Goal: Information Seeking & Learning: Learn about a topic

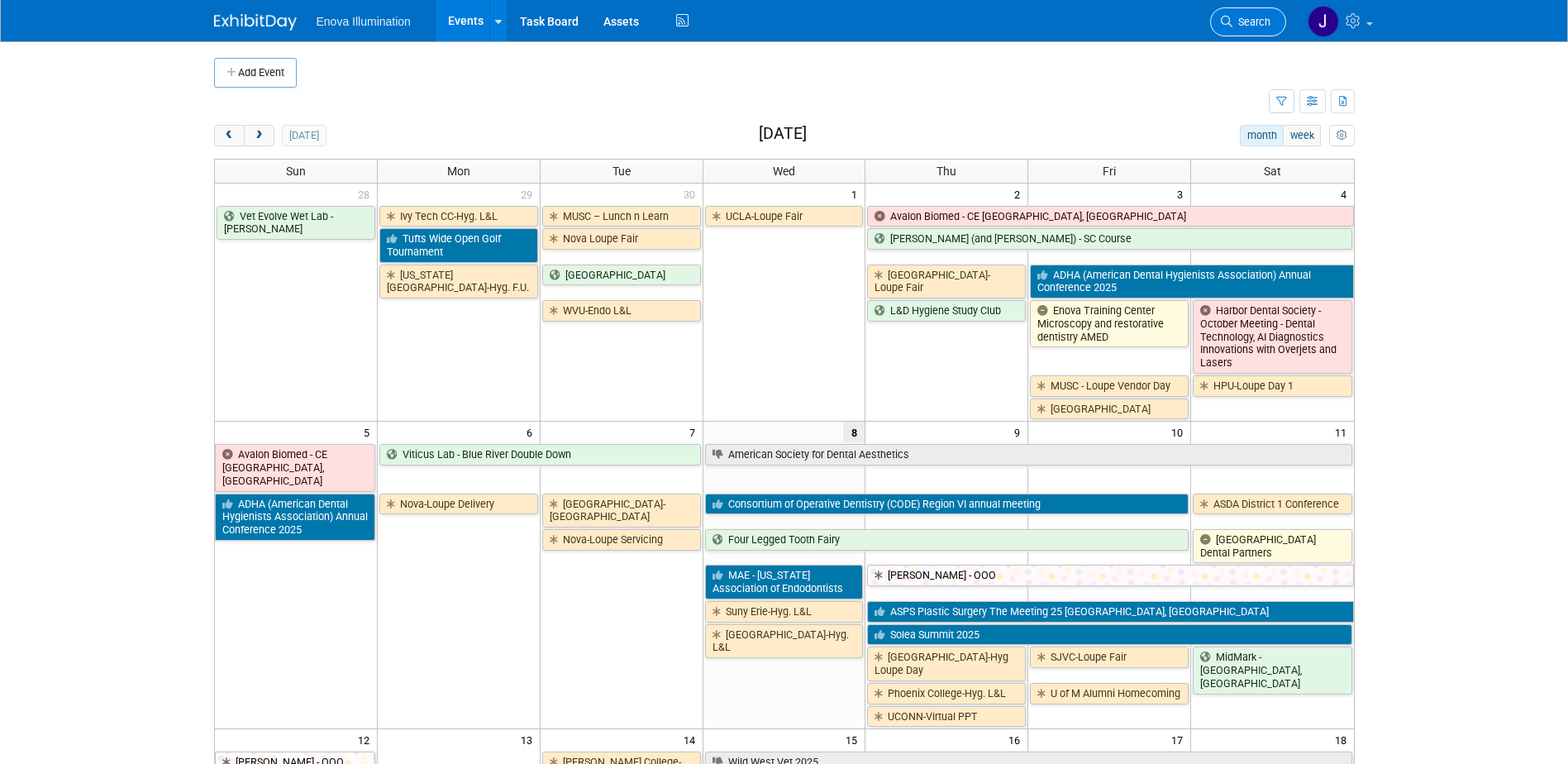
click at [1241, 21] on span "Search" at bounding box center [1251, 21] width 38 height 13
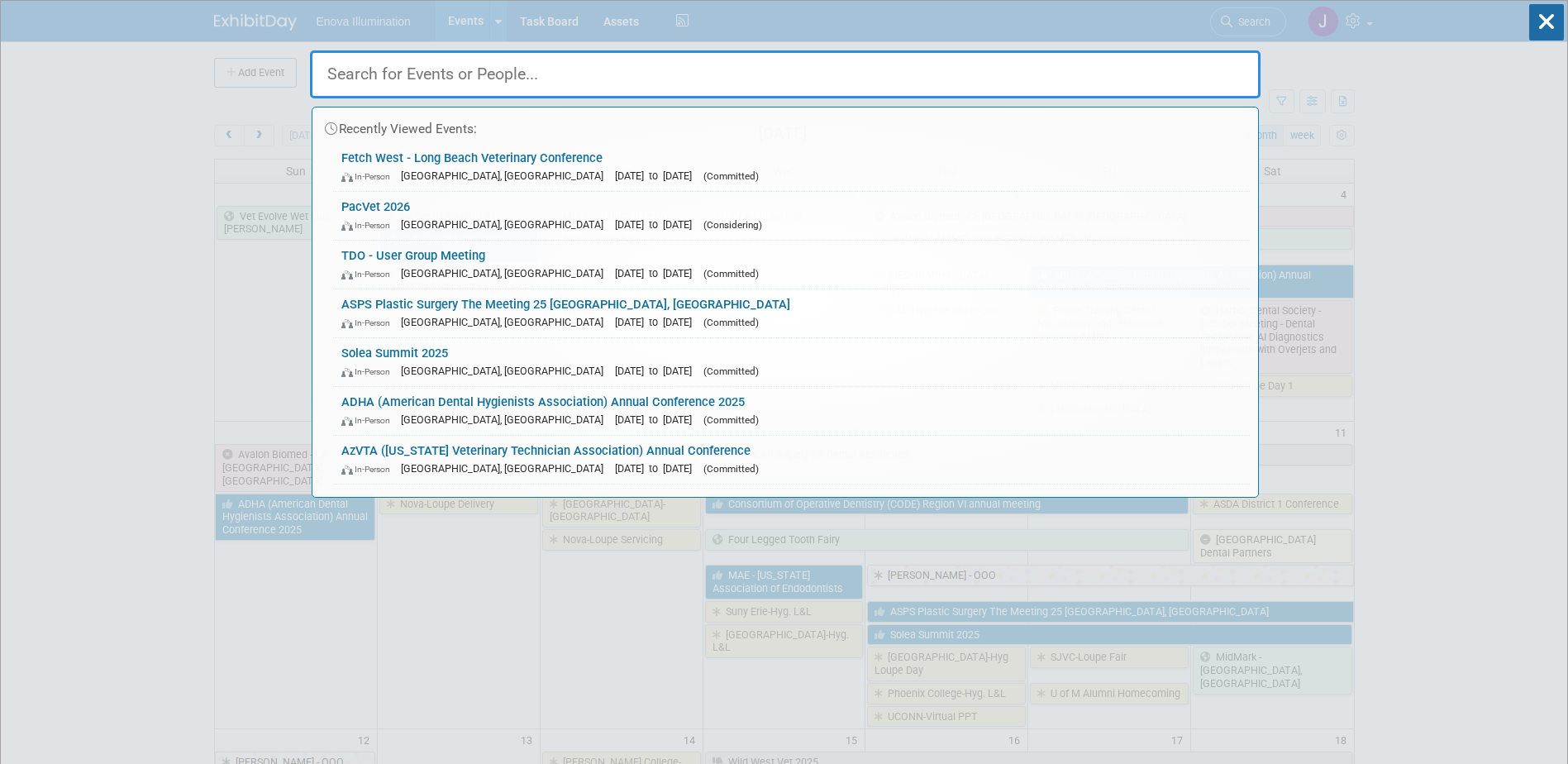
click at [1153, 66] on input "text" at bounding box center [785, 74] width 950 height 48
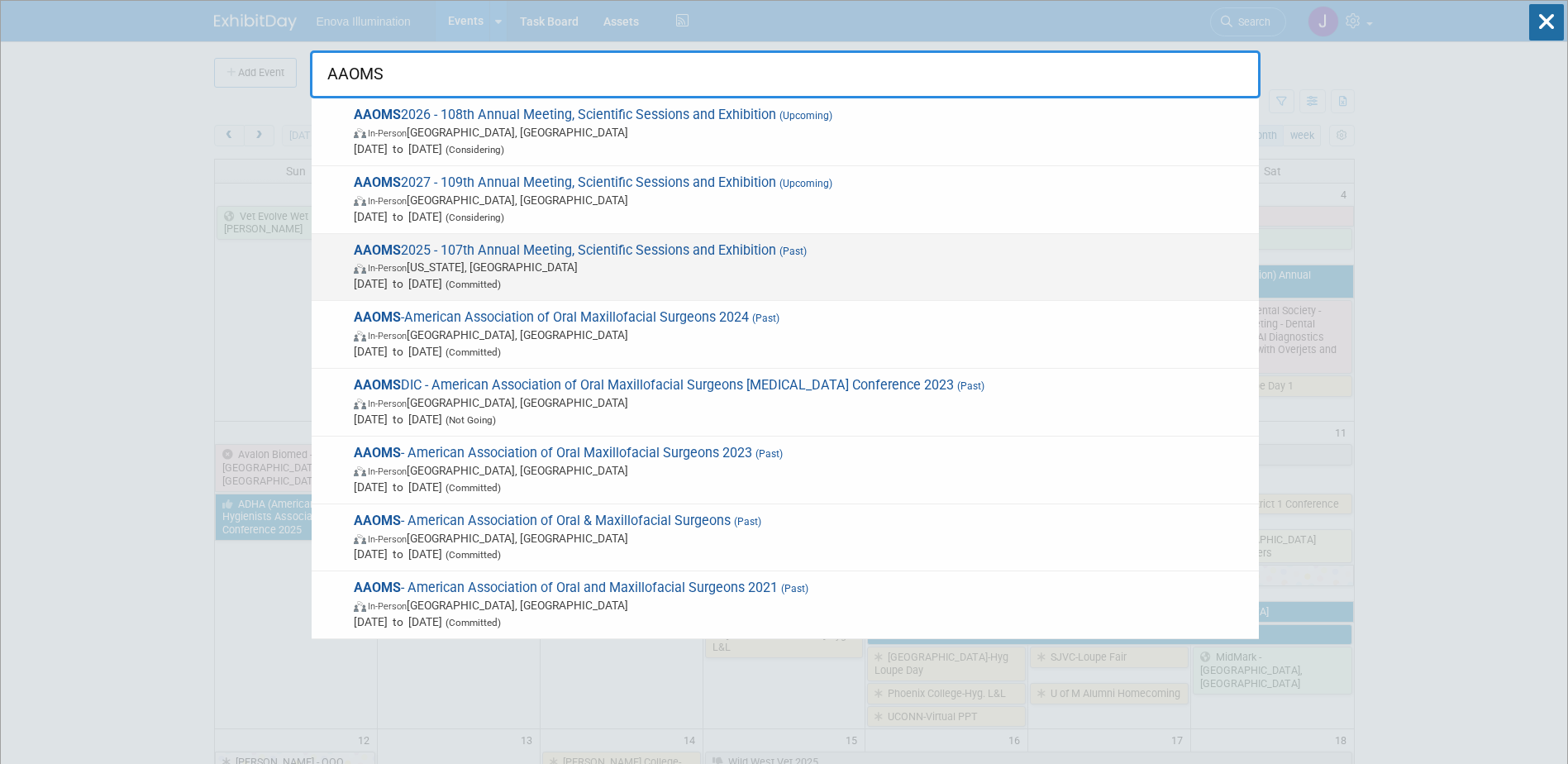
type input "AAOMS"
click at [446, 272] on span "In-Person [US_STATE], [GEOGRAPHIC_DATA]" at bounding box center [802, 267] width 897 height 16
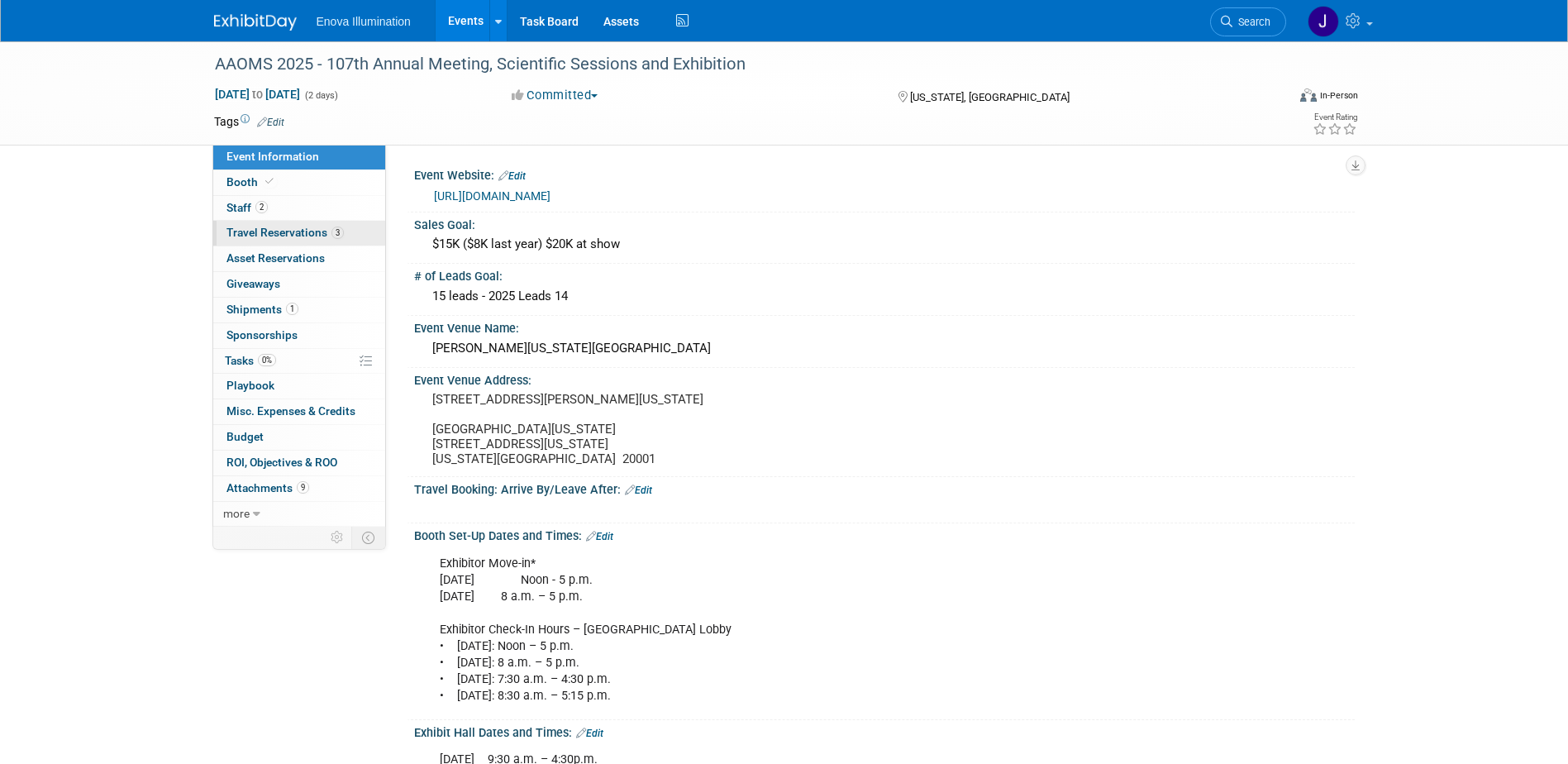
click at [276, 239] on link "3 Travel Reservations 3" at bounding box center [299, 234] width 172 height 25
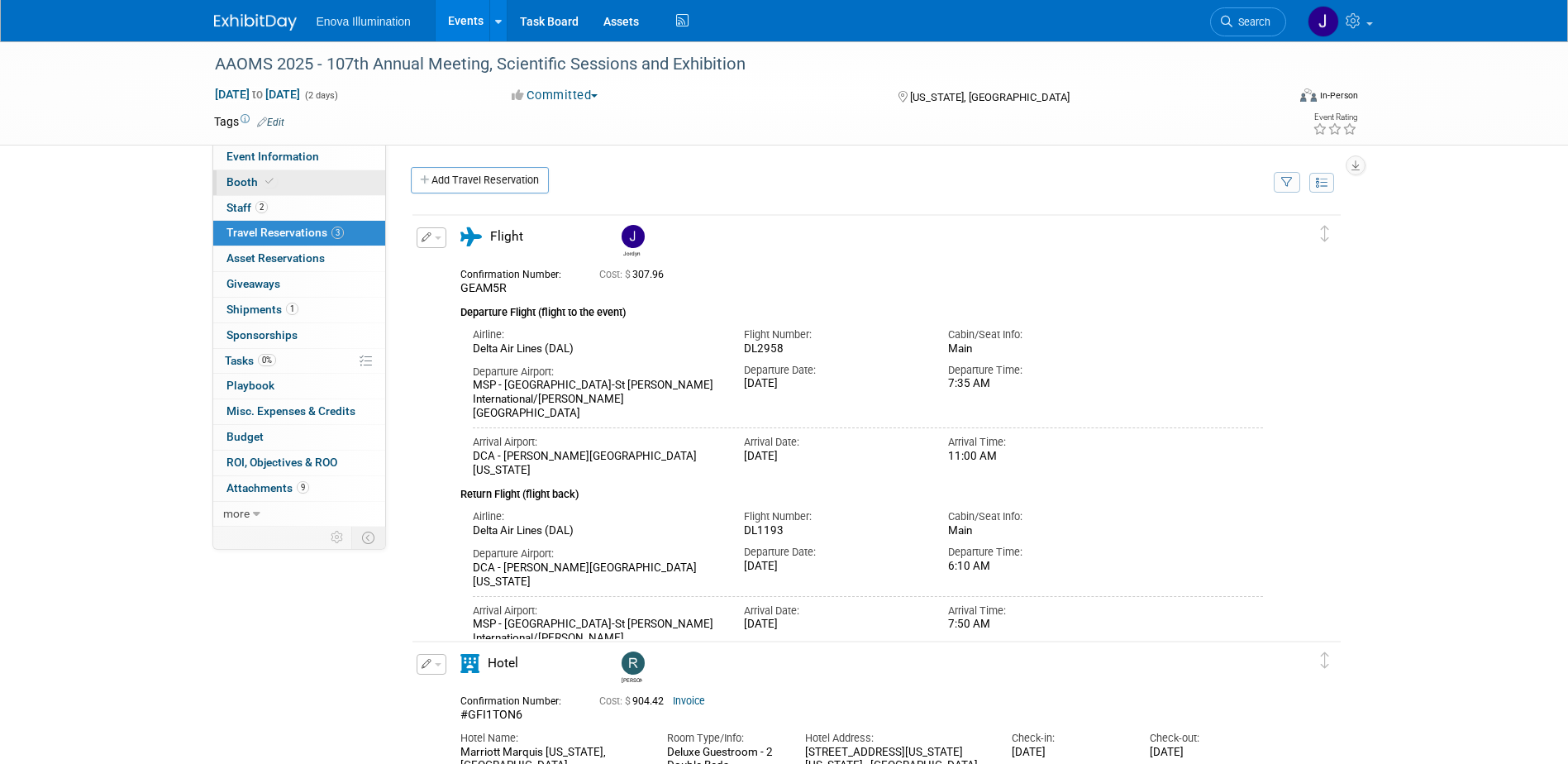
click at [272, 183] on span at bounding box center [269, 181] width 15 height 13
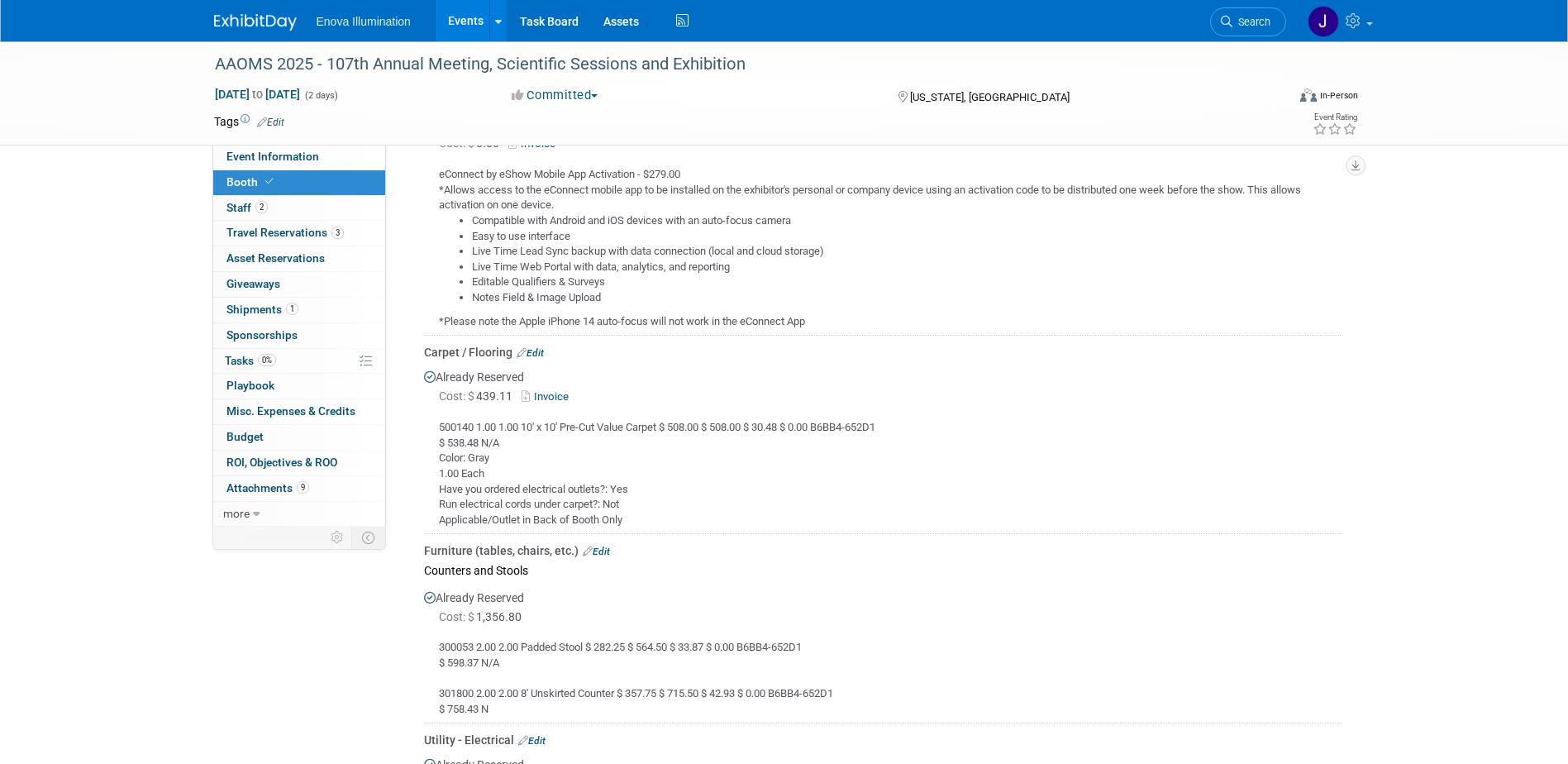
scroll to position [909, 0]
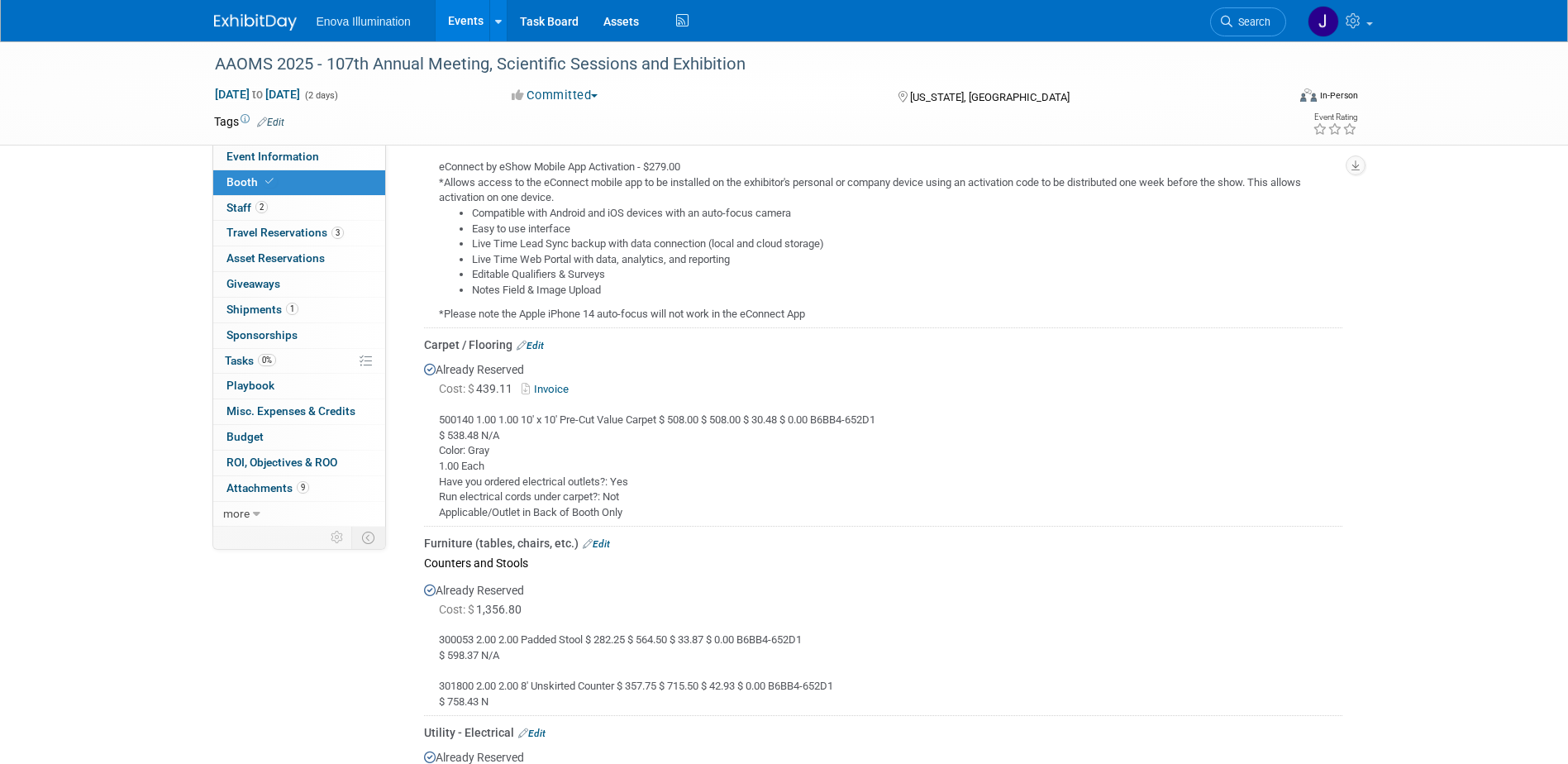
click at [560, 387] on link "Invoice" at bounding box center [548, 389] width 53 height 13
click at [276, 513] on link "more" at bounding box center [299, 515] width 172 height 25
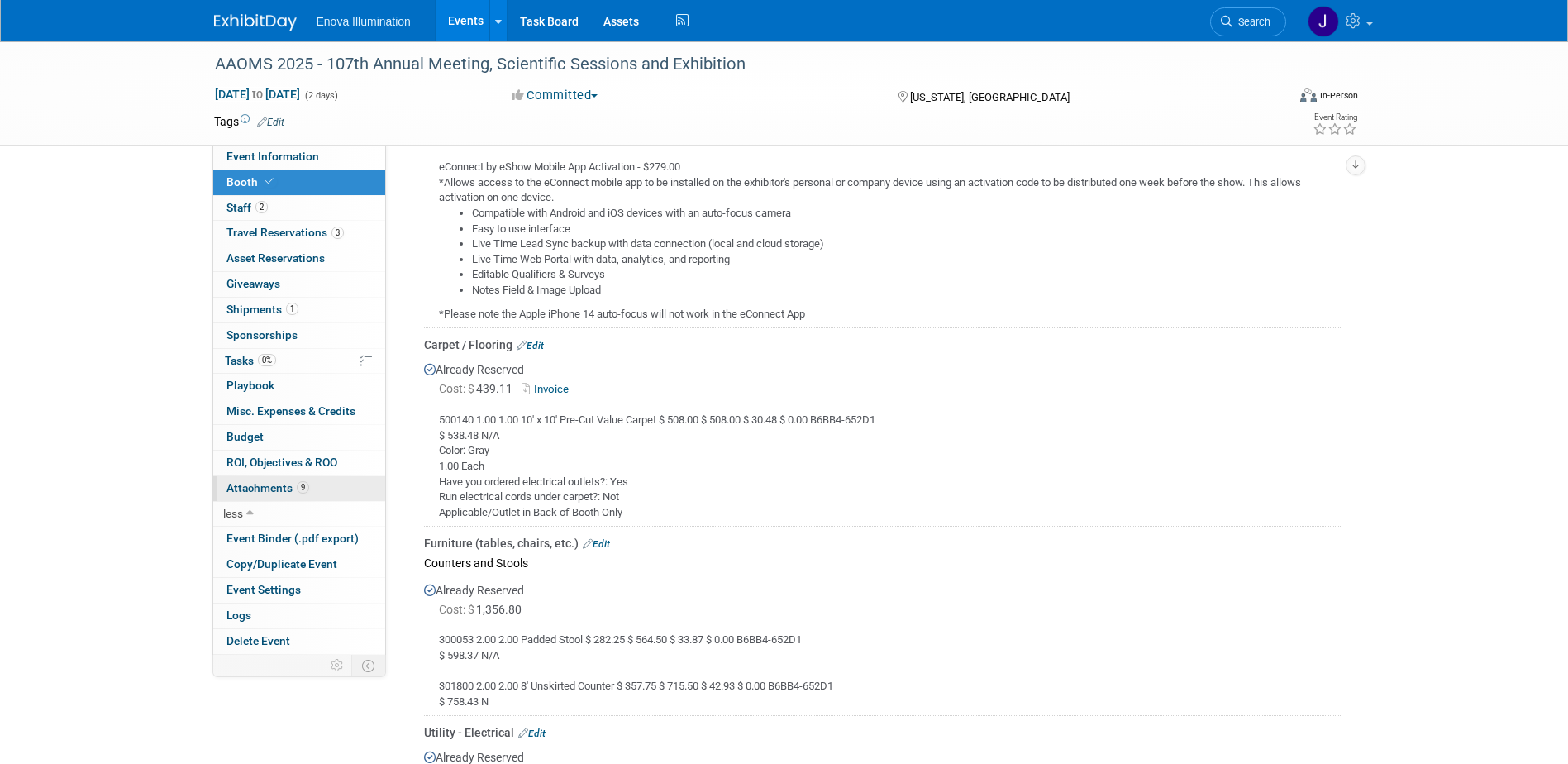
click at [239, 483] on span "Attachments 9" at bounding box center [268, 488] width 82 height 14
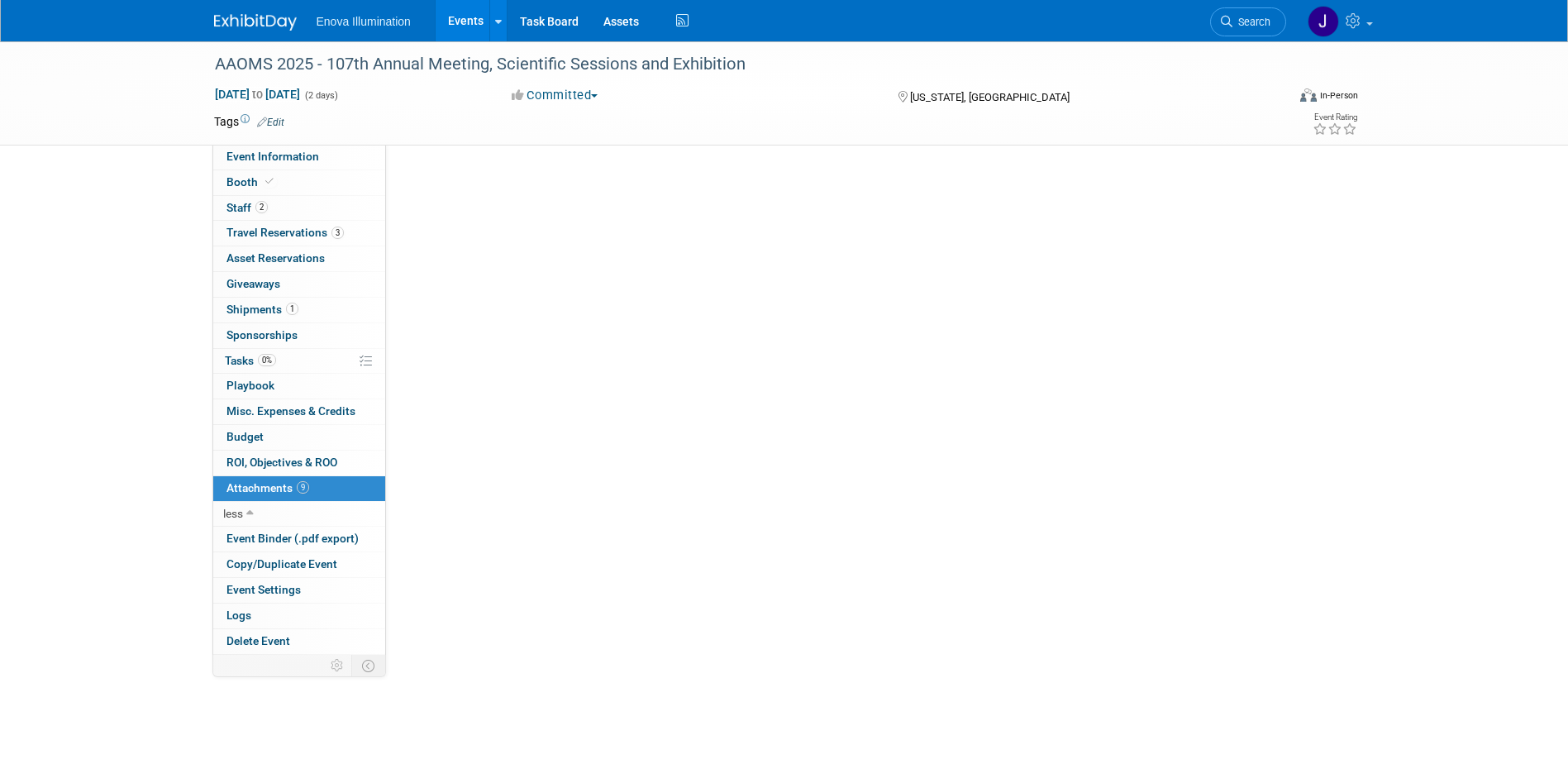
scroll to position [0, 0]
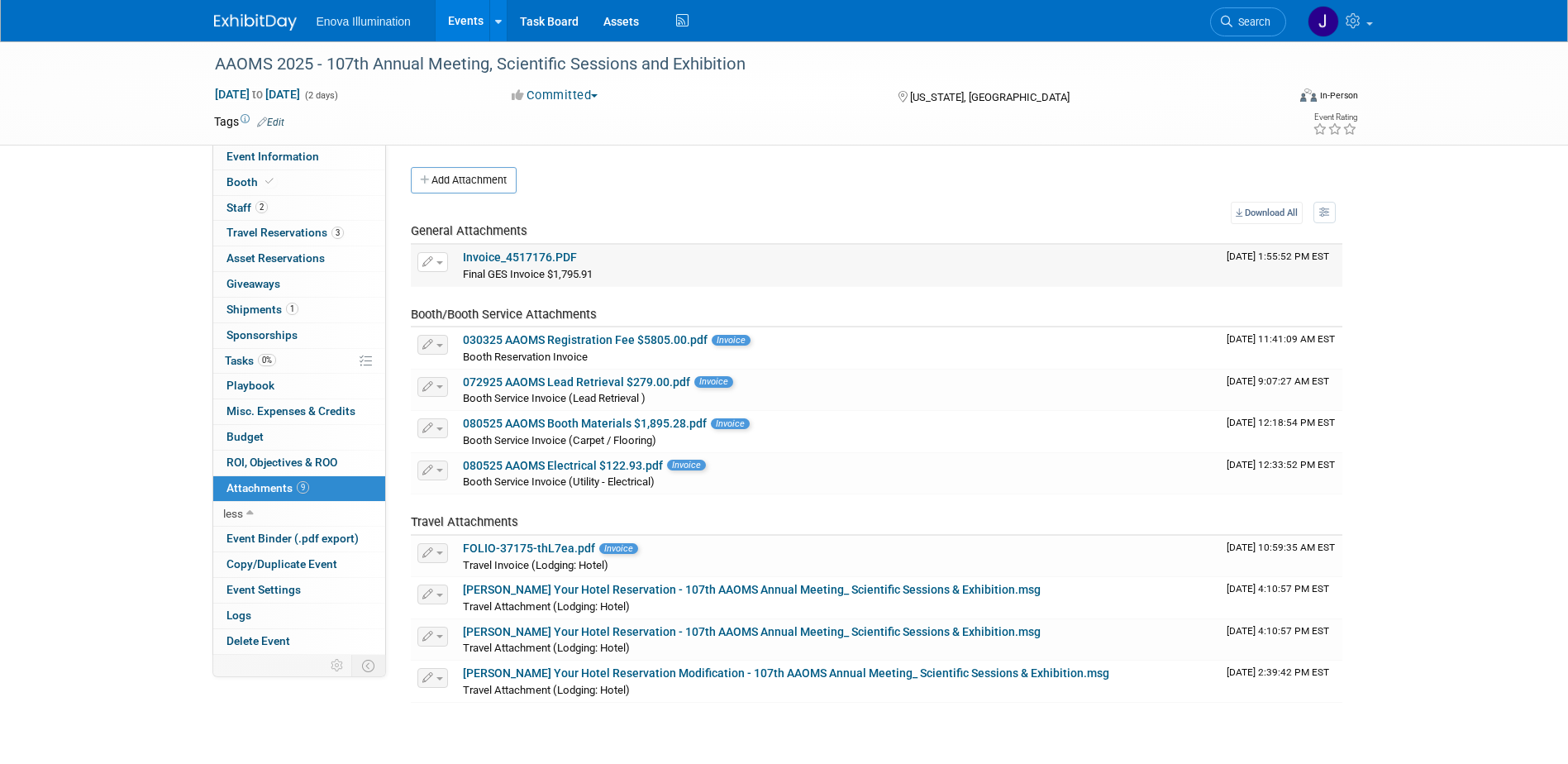
click at [480, 254] on link "Invoice_4517176.PDF" at bounding box center [520, 257] width 114 height 14
click at [522, 255] on link "Invoice_4517176.PDF" at bounding box center [520, 257] width 114 height 14
click at [1264, 20] on span "Search" at bounding box center [1251, 21] width 38 height 13
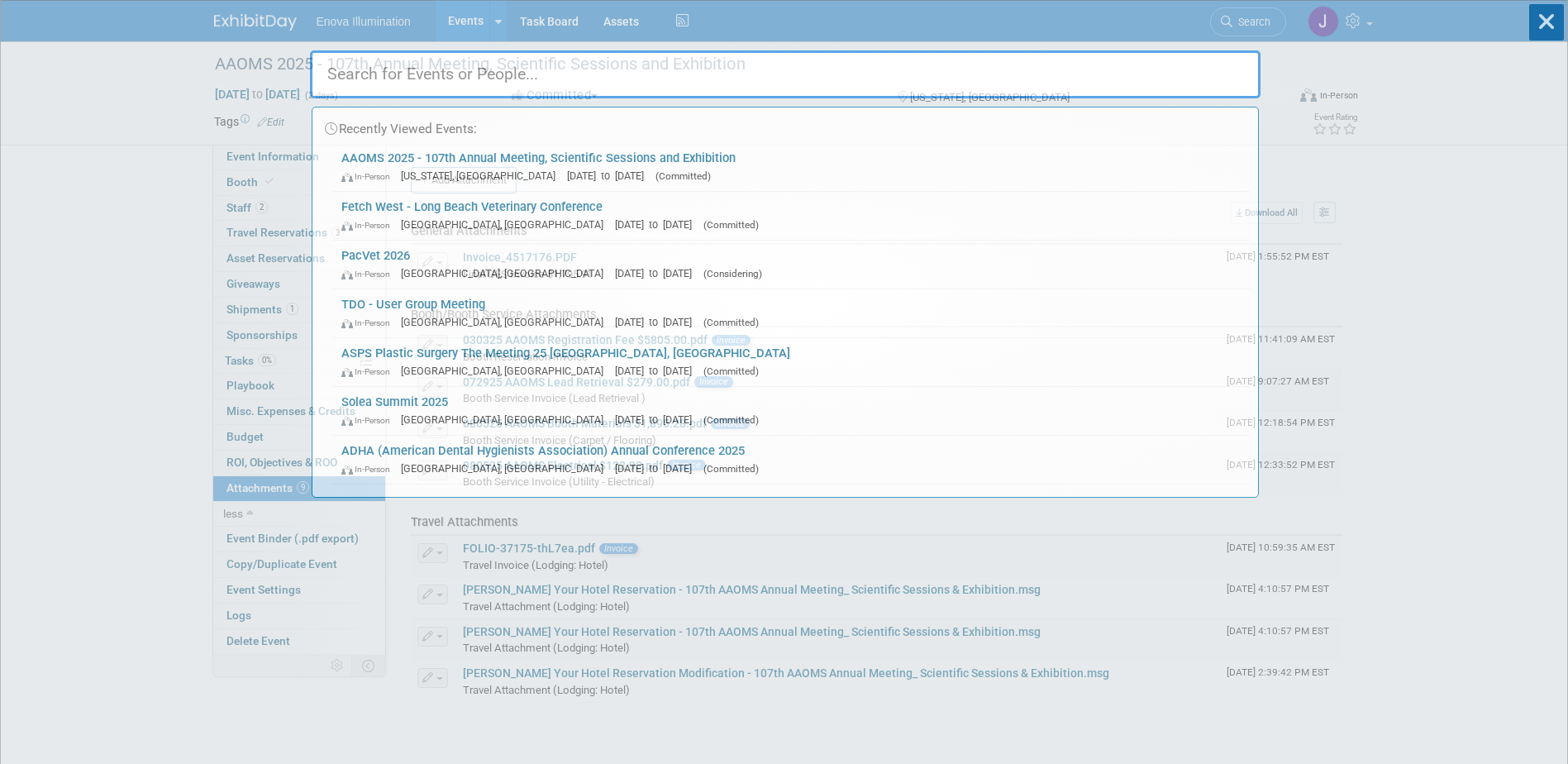
click at [1145, 81] on input "text" at bounding box center [785, 74] width 950 height 48
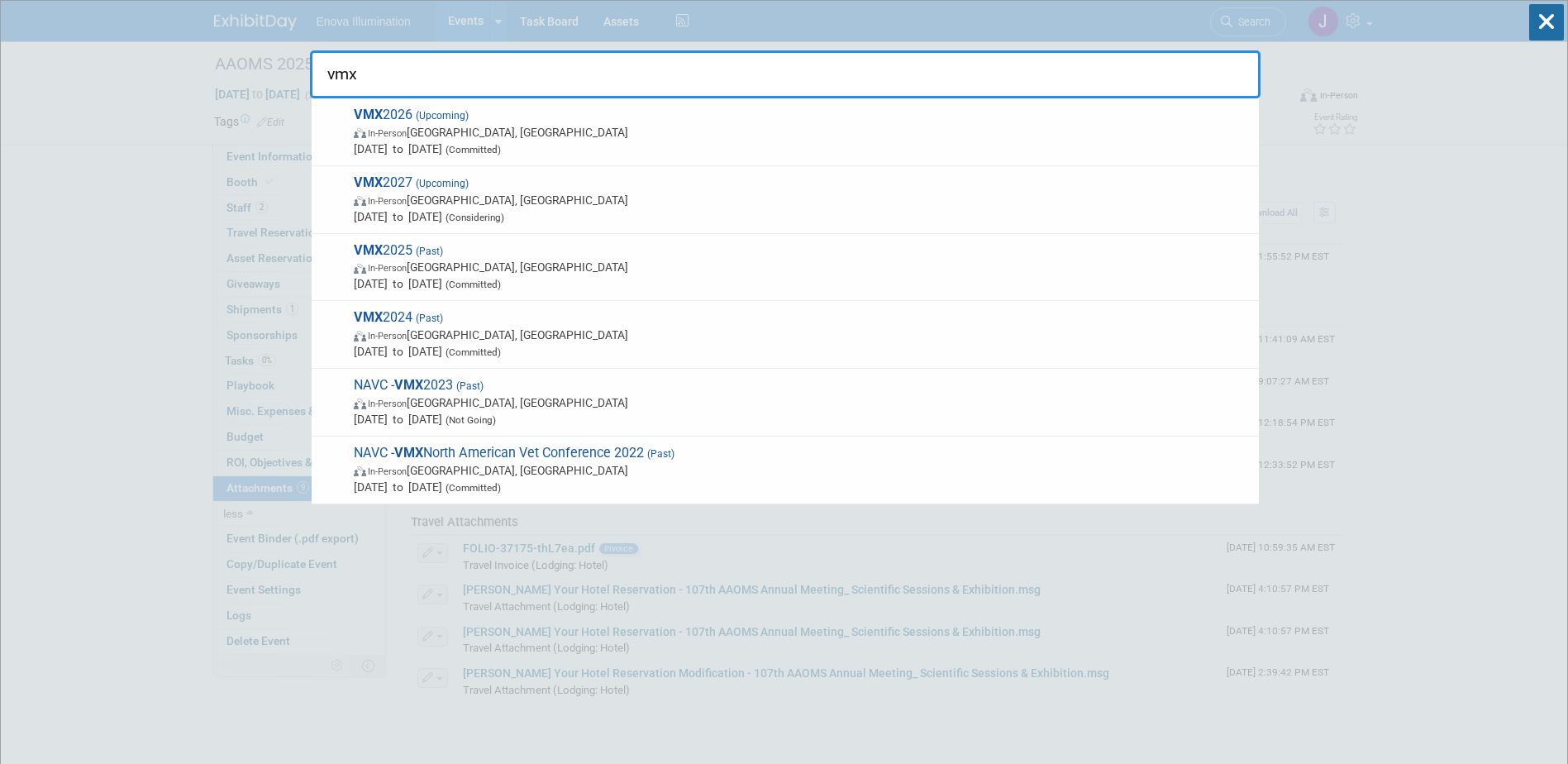
type input "vmx"
drag, startPoint x: 839, startPoint y: 75, endPoint x: 51, endPoint y: 143, distance: 790.9
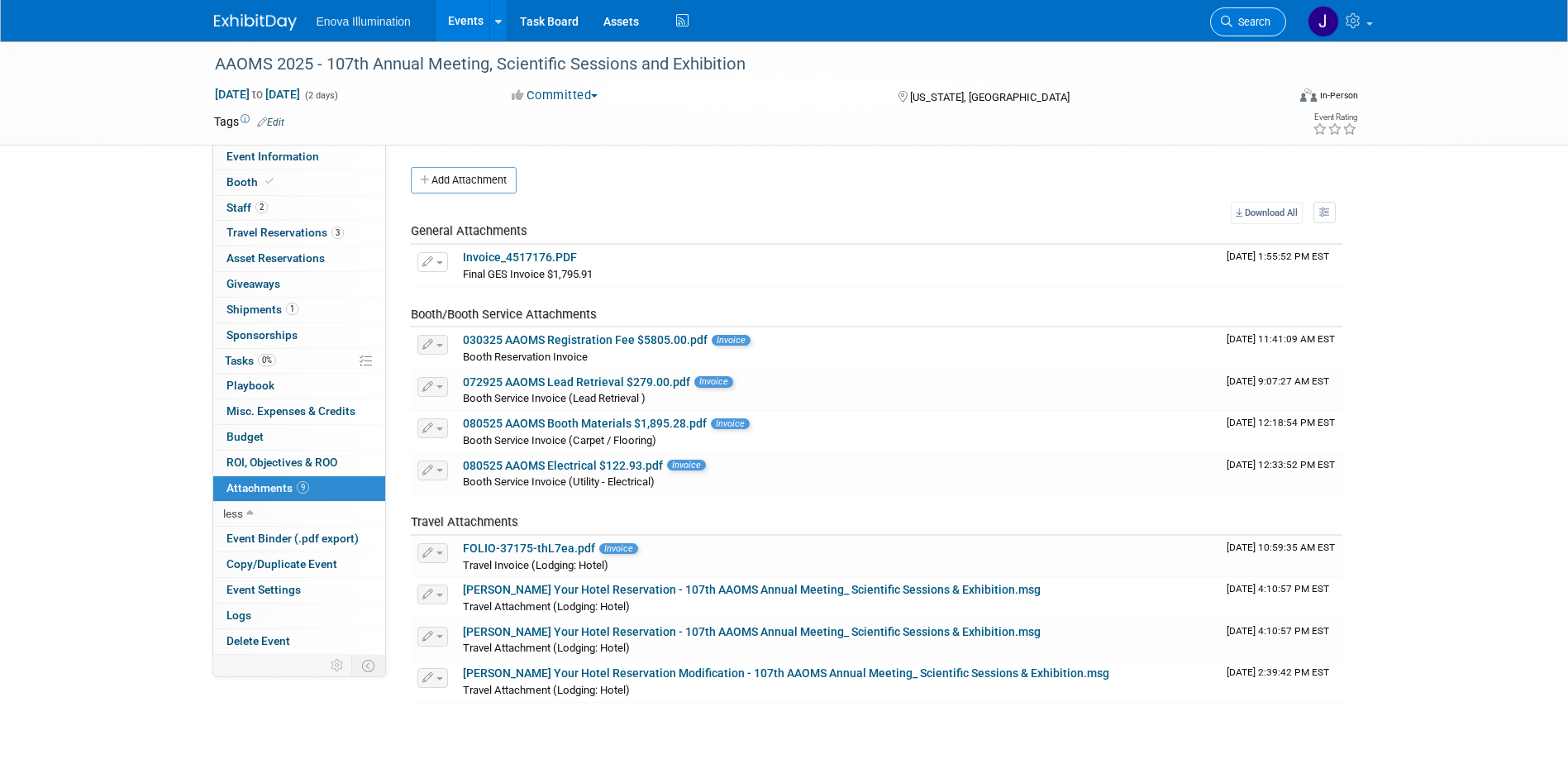
click at [1253, 27] on span "Search" at bounding box center [1251, 21] width 38 height 13
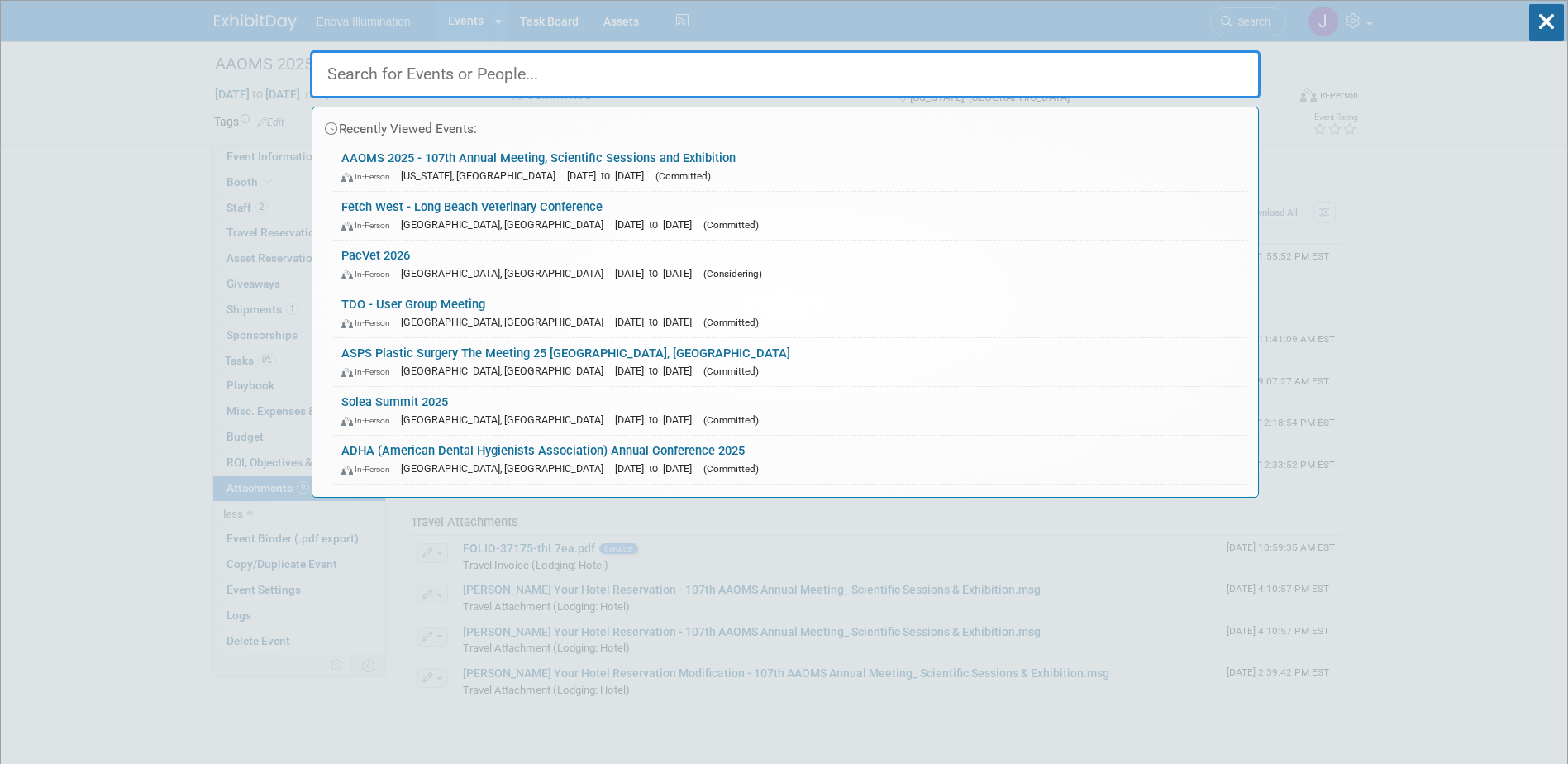
click at [1136, 60] on input "text" at bounding box center [785, 74] width 950 height 48
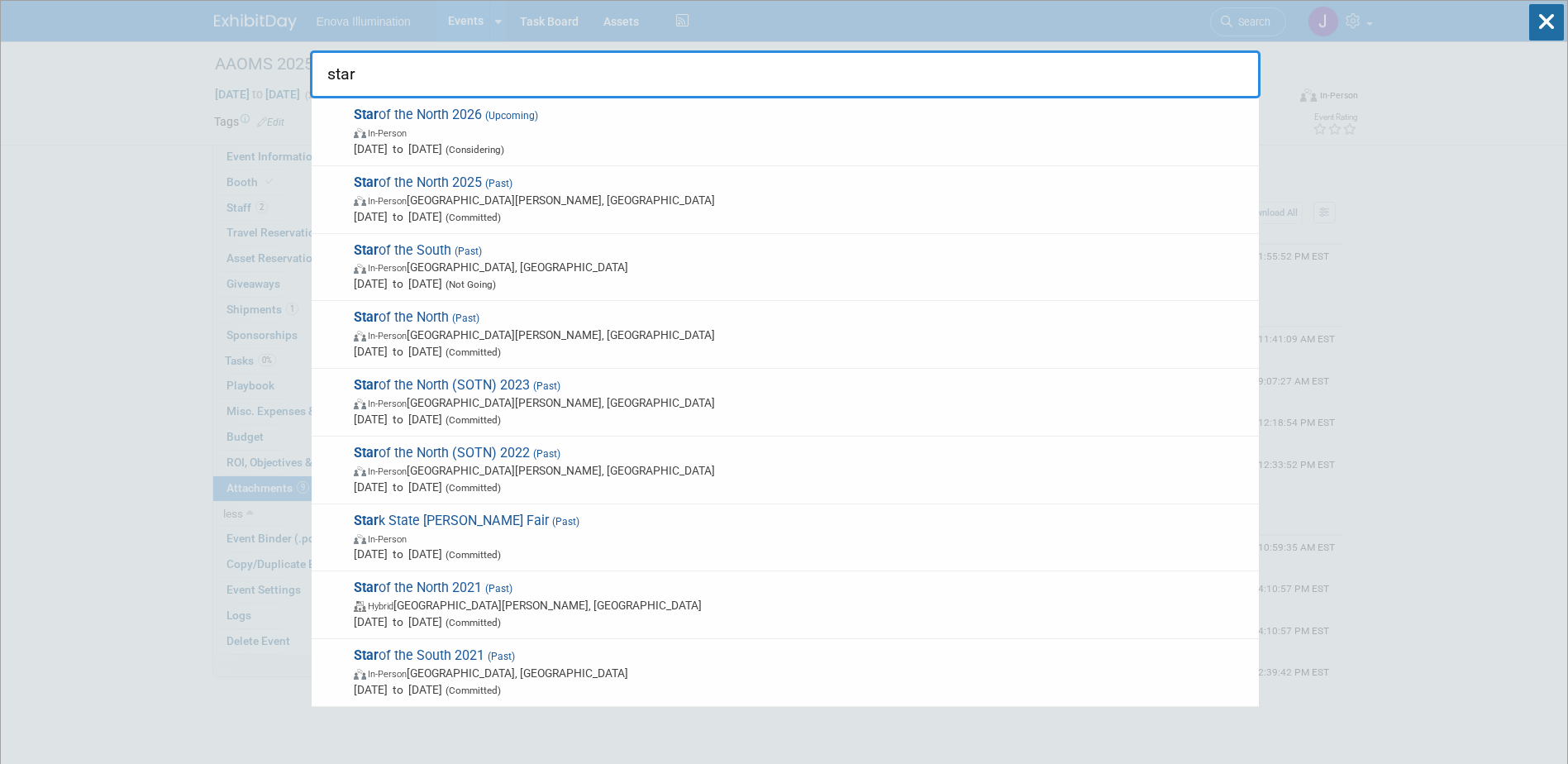
drag, startPoint x: 544, startPoint y: 78, endPoint x: 0, endPoint y: 212, distance: 560.3
click at [0, 197] on html "Enova Illumination Events Add Event Bulk Upload Events Shareable Event Boards R…" at bounding box center [784, 382] width 1568 height 764
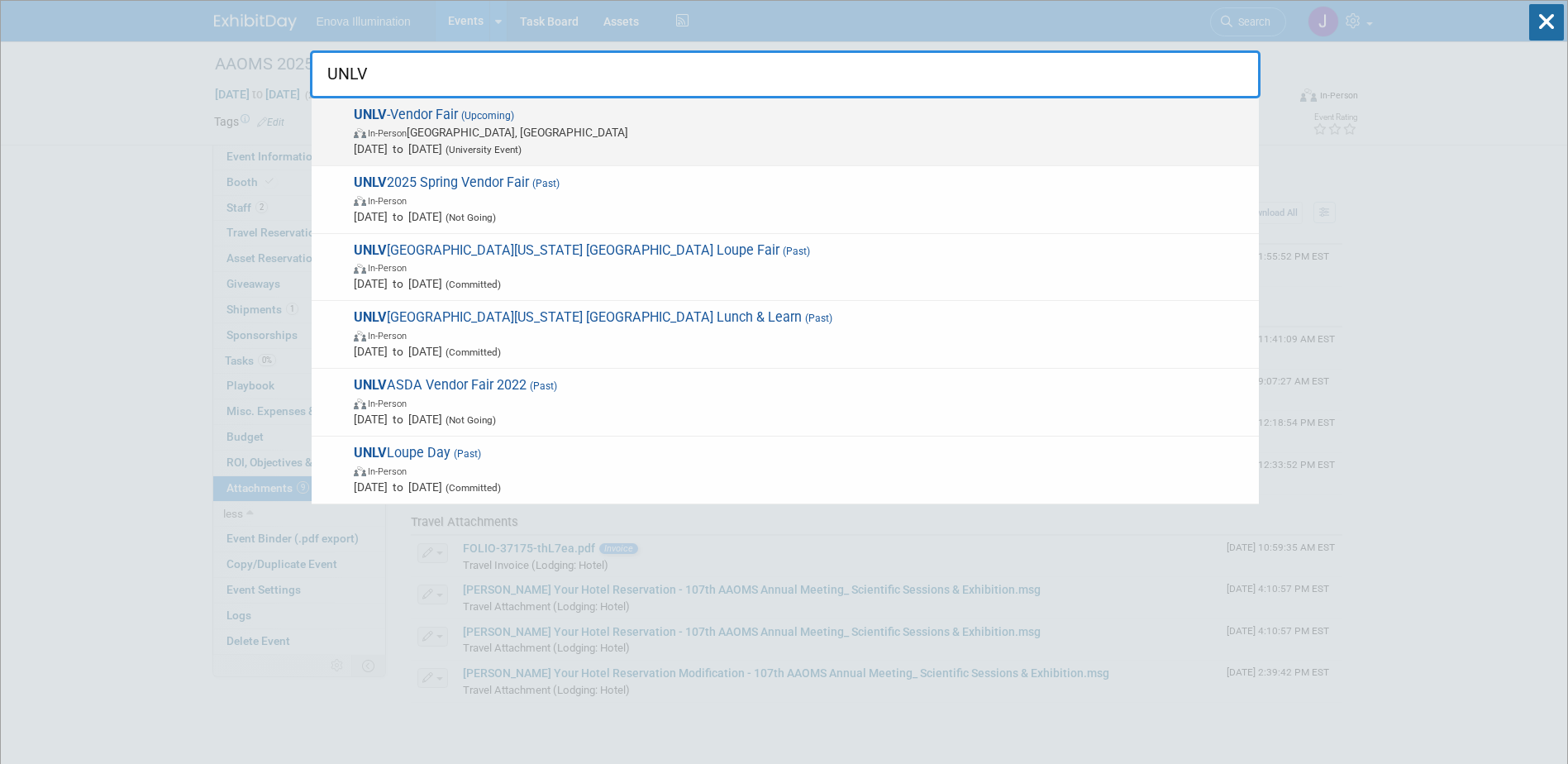
type input "UNLV"
click at [429, 110] on span "UNLV -Vendor Fair (Upcoming) In-Person Salt Lake City, UT Nov 7, 2025 to Nov 7,…" at bounding box center [800, 132] width 902 height 50
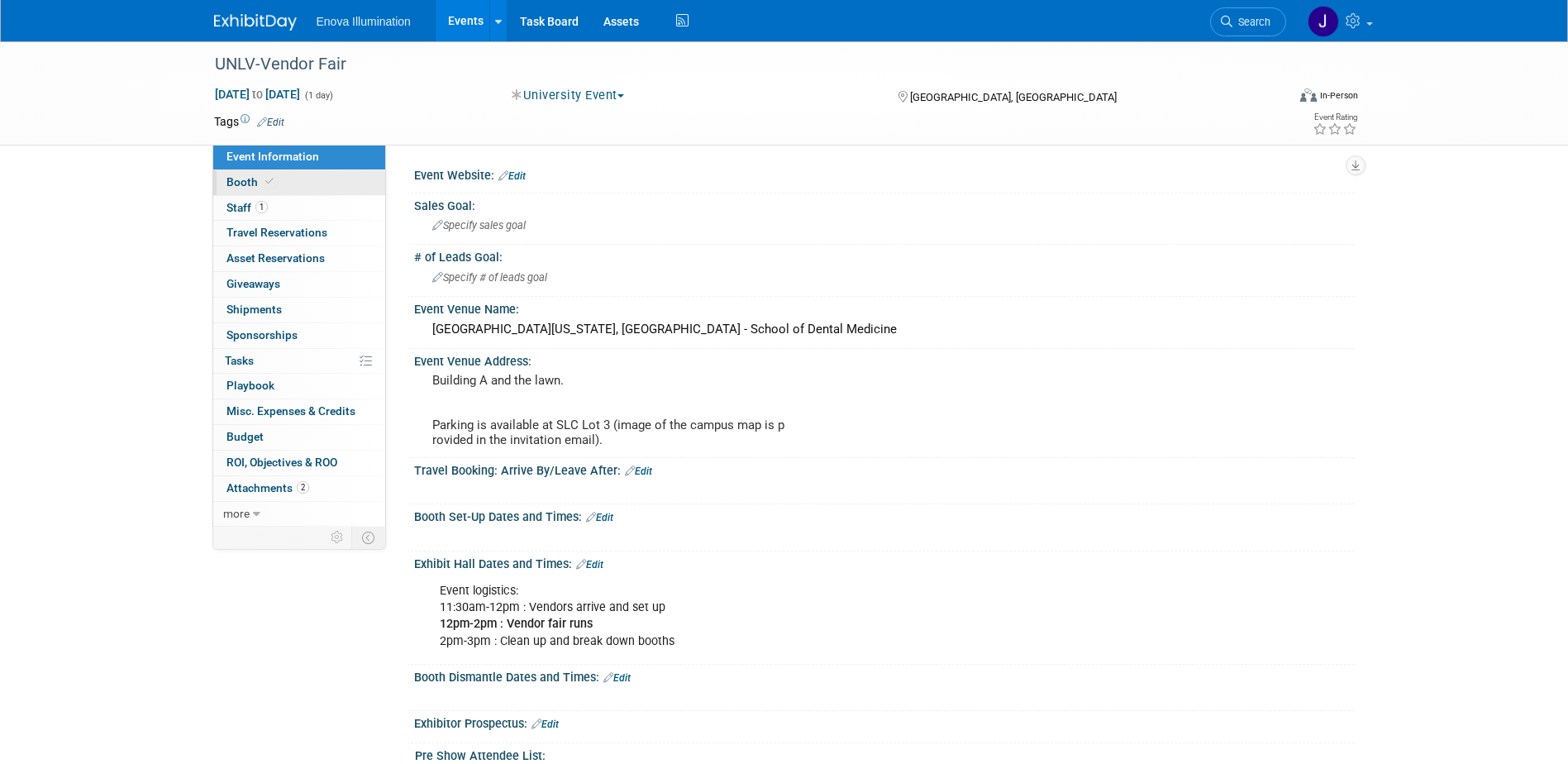
click at [269, 174] on link "Booth" at bounding box center [299, 183] width 172 height 25
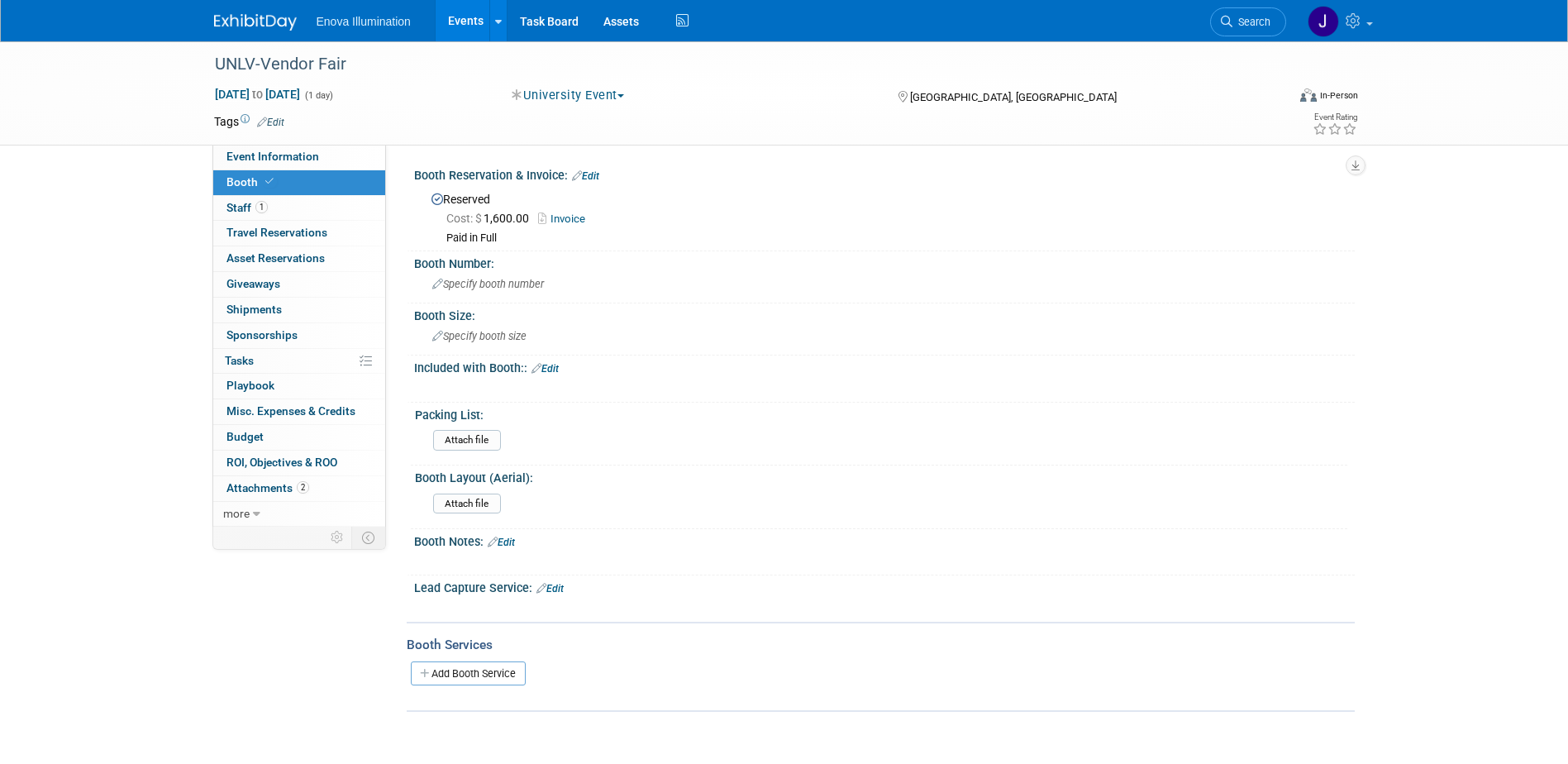
drag, startPoint x: 1265, startPoint y: 28, endPoint x: 1212, endPoint y: 31, distance: 53.1
click at [1265, 28] on link "Search" at bounding box center [1248, 22] width 76 height 29
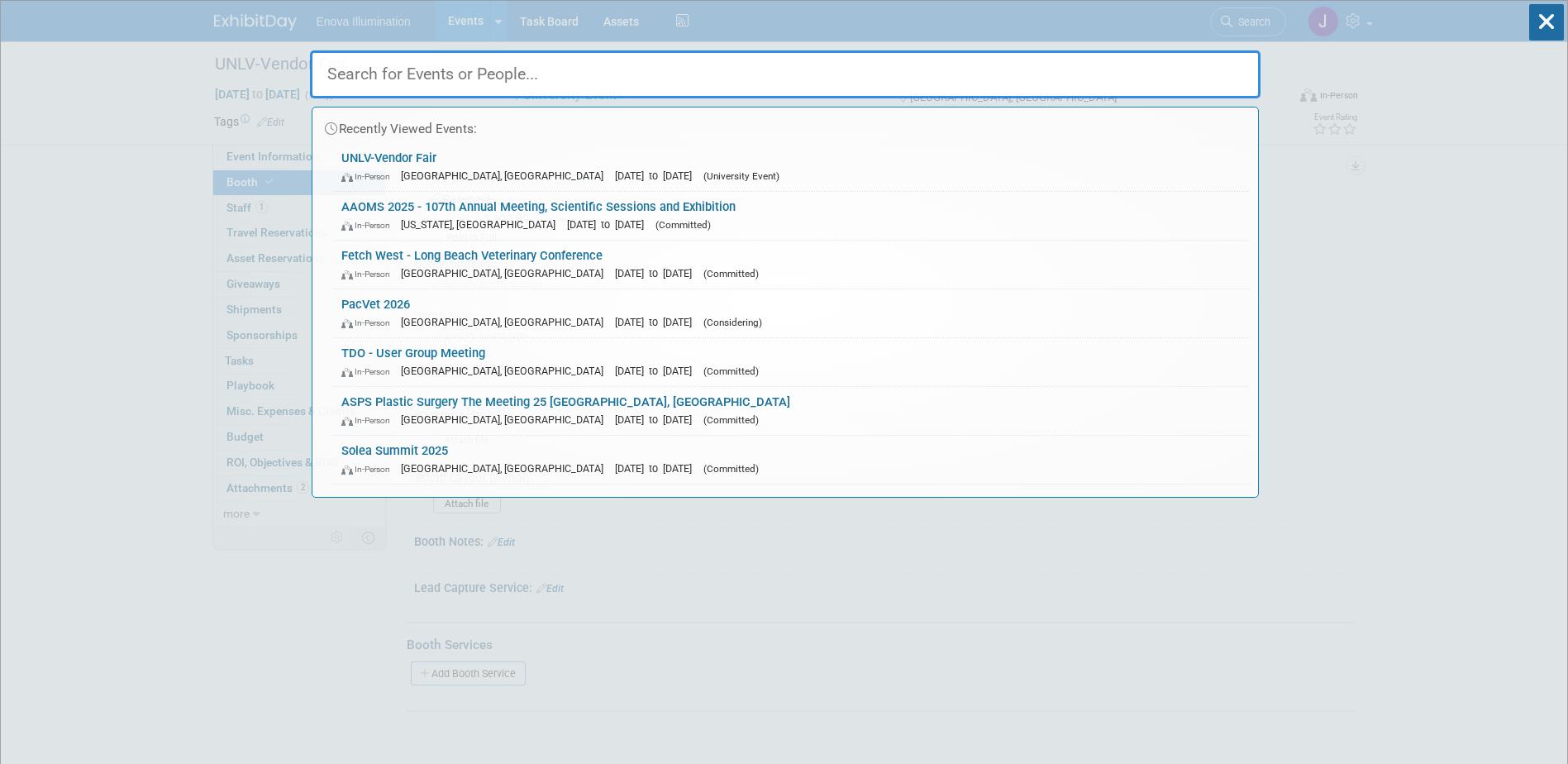
click at [1149, 54] on input "text" at bounding box center [785, 74] width 950 height 48
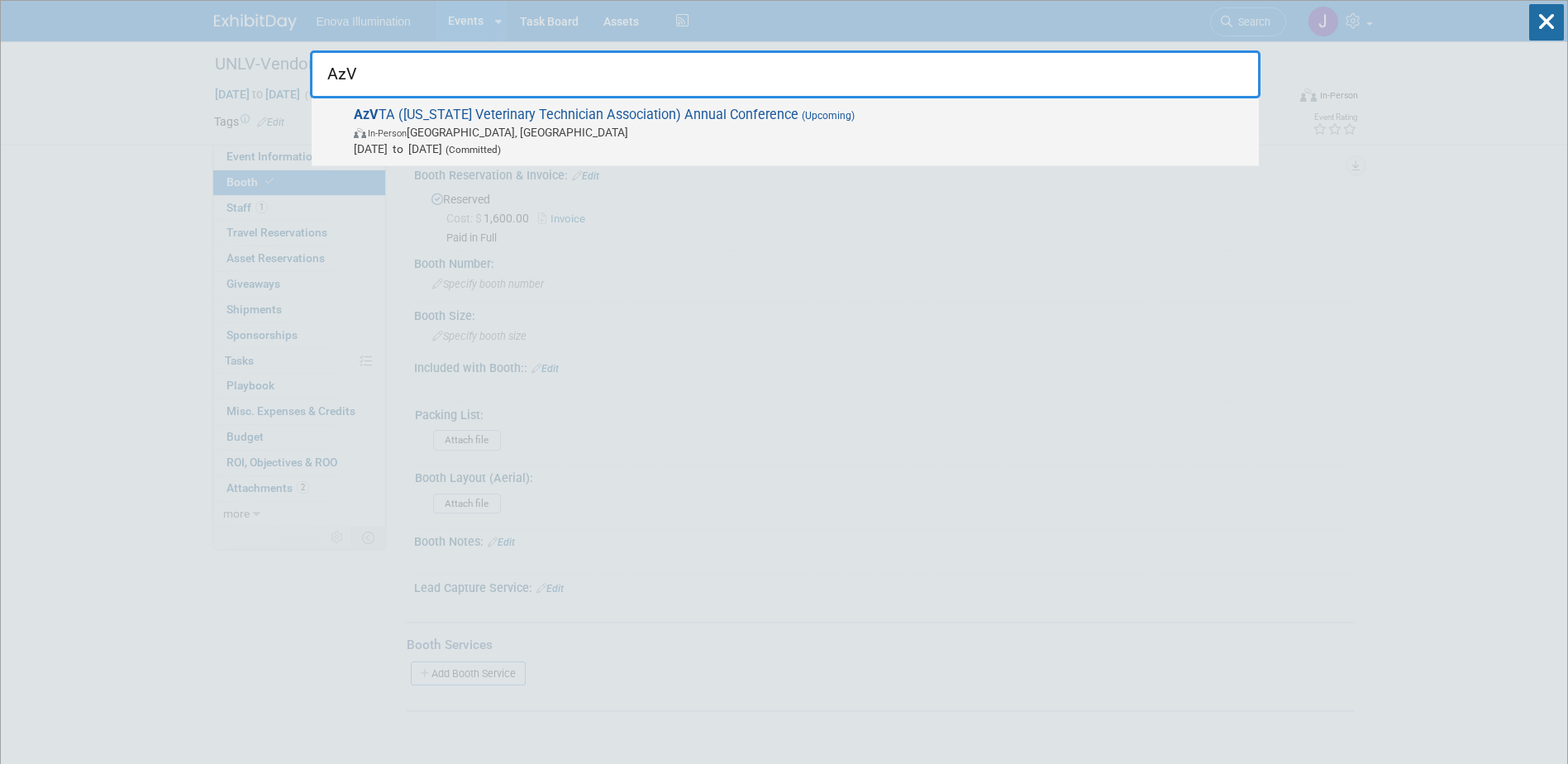
type input "AzV"
click at [476, 120] on span "AzV TA (Arizona Veterinary Technician Association) Annual Conference (Upcoming)…" at bounding box center [800, 132] width 902 height 50
